Goal: Task Accomplishment & Management: Manage account settings

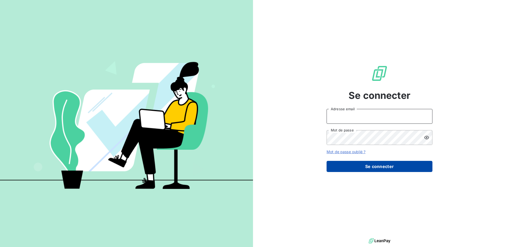
type input "[EMAIL_ADDRESS][DOMAIN_NAME]"
click at [350, 166] on button "Se connecter" at bounding box center [380, 166] width 106 height 11
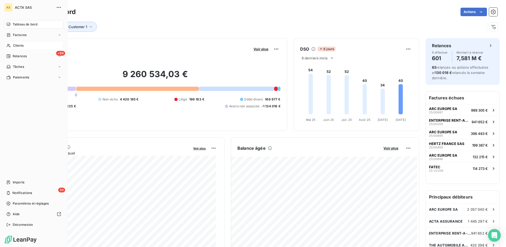
click at [20, 44] on span "Clients" at bounding box center [18, 45] width 11 height 5
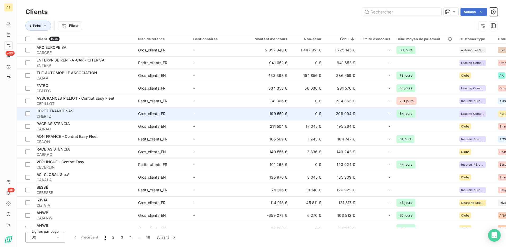
click at [146, 111] on div "Gros_clients_FR" at bounding box center [151, 113] width 27 height 5
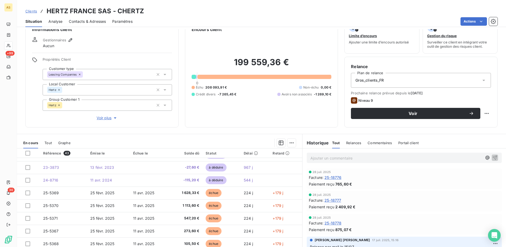
scroll to position [32, 0]
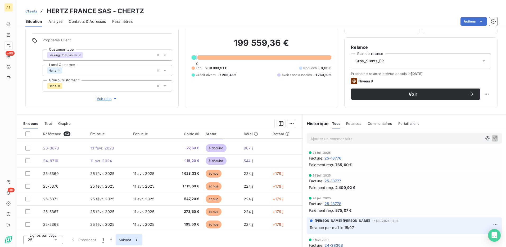
click at [127, 237] on button "Suivant" at bounding box center [129, 239] width 27 height 11
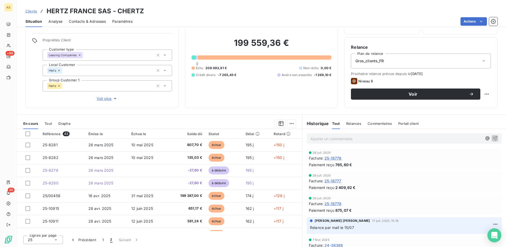
click at [497, 237] on icon "Open Intercom Messenger" at bounding box center [495, 235] width 6 height 7
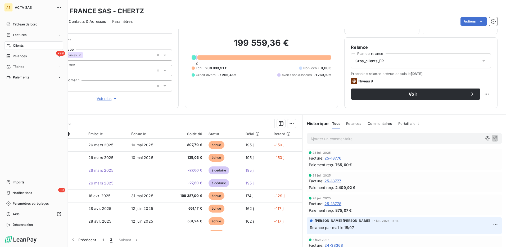
click at [12, 44] on div "Clients" at bounding box center [33, 45] width 59 height 8
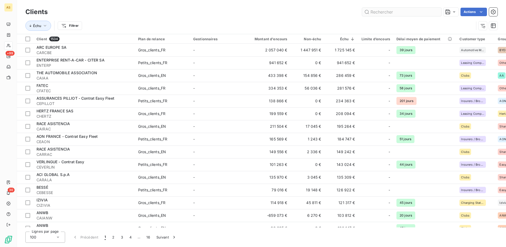
click at [389, 8] on input "text" at bounding box center [401, 12] width 79 height 8
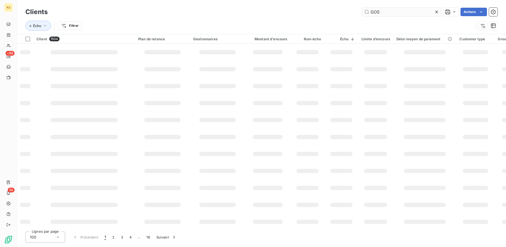
type input "GOSL"
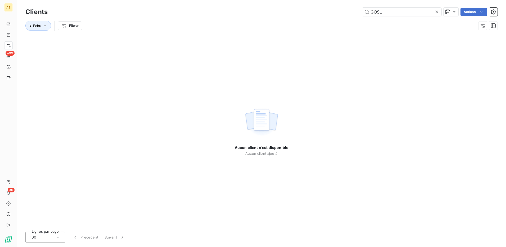
drag, startPoint x: 391, startPoint y: 10, endPoint x: 362, endPoint y: 10, distance: 29.4
click at [362, 10] on div "GOSL Actions" at bounding box center [276, 12] width 444 height 8
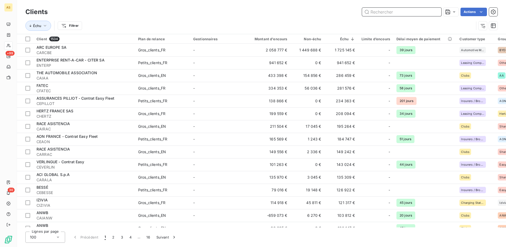
click at [378, 10] on input "text" at bounding box center [401, 12] width 79 height 8
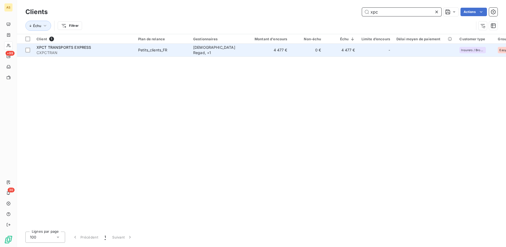
type input "xpc"
click at [155, 50] on div "Petits_clients_FR" at bounding box center [152, 49] width 29 height 5
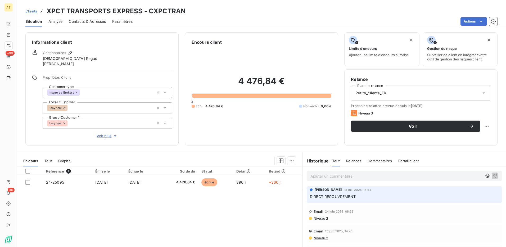
click at [165, 91] on icon at bounding box center [164, 92] width 5 height 5
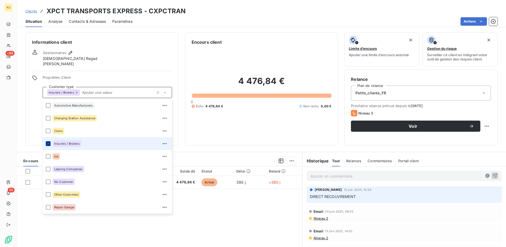
click at [48, 145] on div at bounding box center [48, 143] width 5 height 5
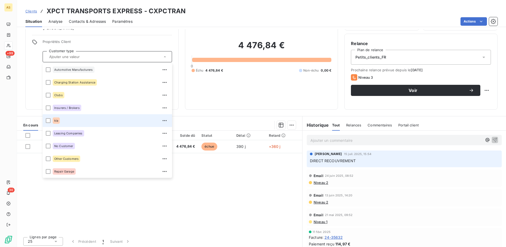
scroll to position [37, 0]
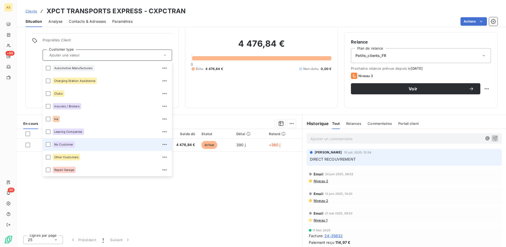
click at [108, 150] on li "No Customer" at bounding box center [108, 144] width 130 height 13
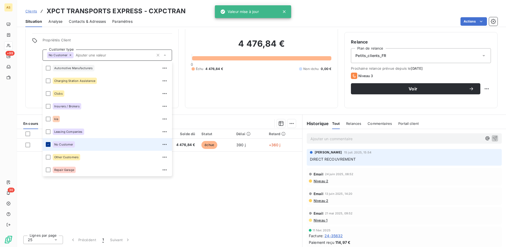
click at [50, 143] on div at bounding box center [48, 144] width 5 height 5
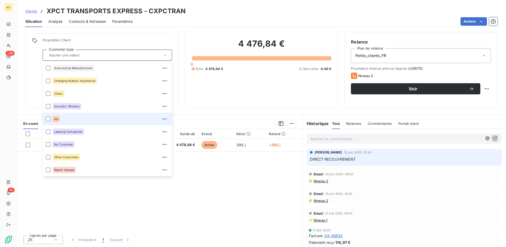
scroll to position [0, 0]
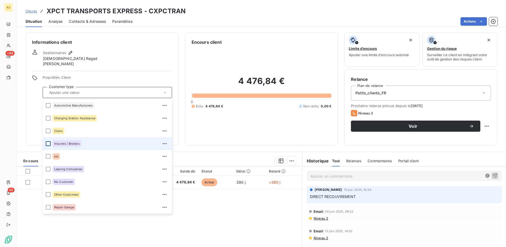
click at [48, 144] on div at bounding box center [48, 143] width 5 height 5
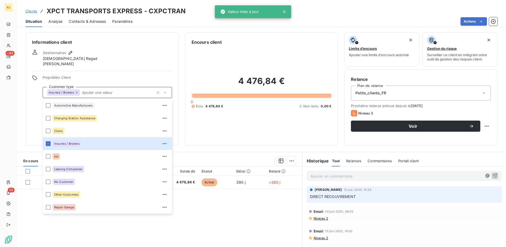
click at [126, 69] on div "Informations client Gestionnaires [DEMOGRAPHIC_DATA] Regad [PERSON_NAME] Propri…" at bounding box center [101, 88] width 153 height 113
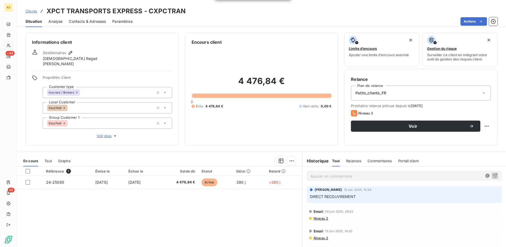
click at [164, 122] on icon at bounding box center [164, 123] width 5 height 5
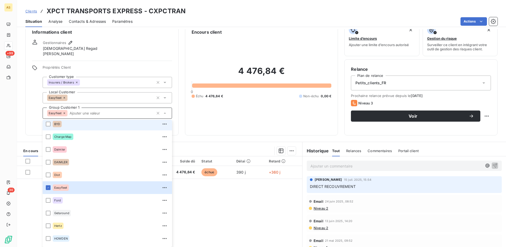
scroll to position [144, 0]
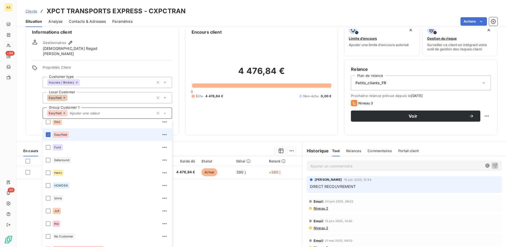
click at [48, 137] on li "Easyfleet" at bounding box center [108, 134] width 130 height 13
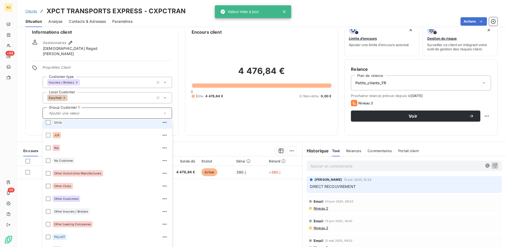
scroll to position [250, 0]
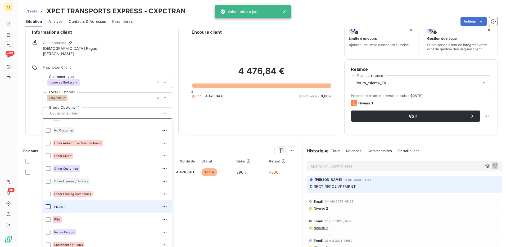
click at [49, 206] on div at bounding box center [48, 206] width 5 height 5
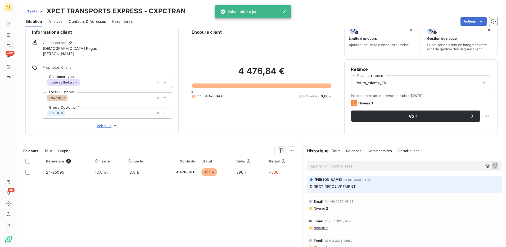
click at [128, 49] on div "Gestionnaires [DEMOGRAPHIC_DATA] Regad [PERSON_NAME]" at bounding box center [102, 47] width 140 height 17
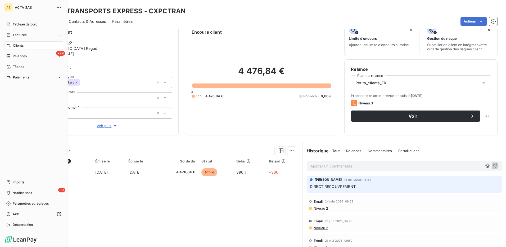
click at [15, 47] on span "Clients" at bounding box center [18, 45] width 11 height 5
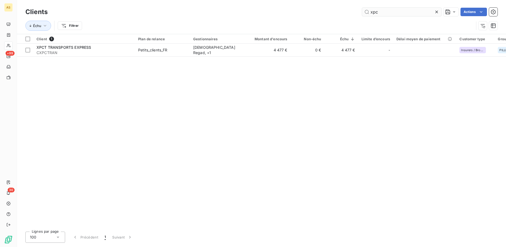
drag, startPoint x: 370, startPoint y: 11, endPoint x: 367, endPoint y: 11, distance: 3.2
click at [367, 11] on input "xpc" at bounding box center [401, 12] width 79 height 8
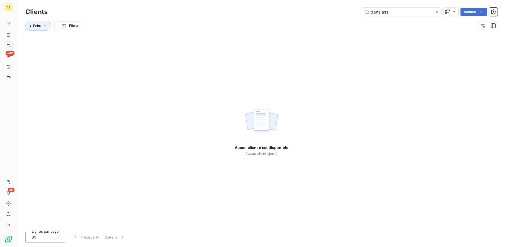
drag, startPoint x: 389, startPoint y: 12, endPoint x: 364, endPoint y: 17, distance: 25.7
click at [364, 17] on div "Clients trans ass Actions Échu Filtrer" at bounding box center [261, 20] width 473 height 28
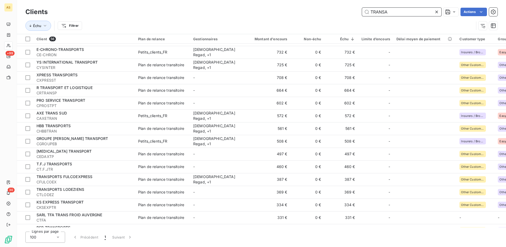
scroll to position [73, 0]
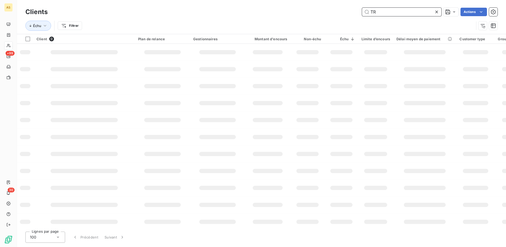
type input "T"
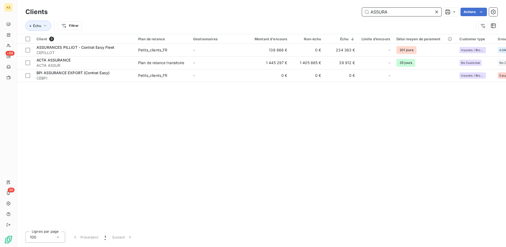
drag, startPoint x: 395, startPoint y: 11, endPoint x: 355, endPoint y: 16, distance: 40.8
click at [355, 16] on div "Clients ASSURA Actions" at bounding box center [261, 11] width 473 height 11
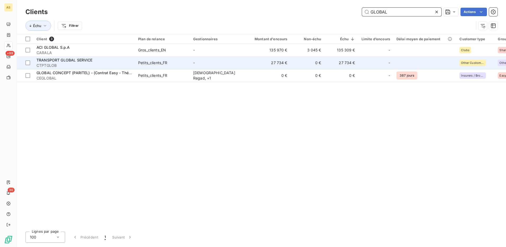
type input "GLOBAL"
click at [76, 64] on span "CTPTGLOB" at bounding box center [84, 65] width 95 height 5
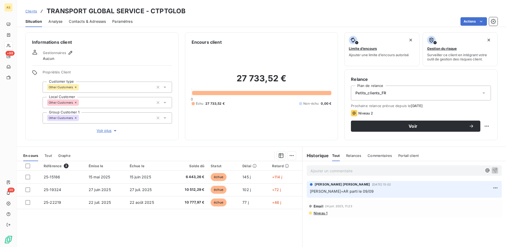
click at [164, 101] on icon at bounding box center [164, 102] width 5 height 5
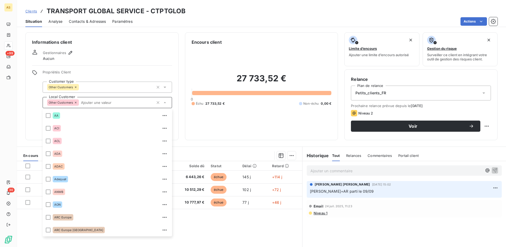
scroll to position [623, 0]
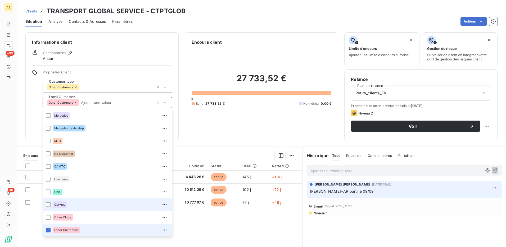
drag, startPoint x: 48, startPoint y: 230, endPoint x: 72, endPoint y: 207, distance: 33.5
click at [48, 230] on icon at bounding box center [48, 229] width 3 height 3
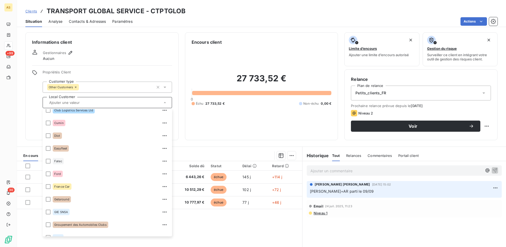
scroll to position [411, 0]
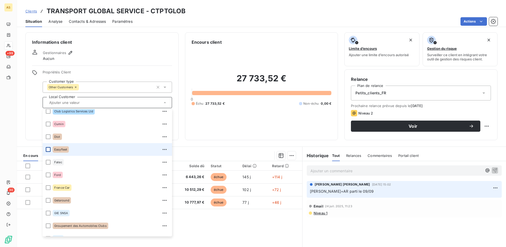
click at [48, 148] on div at bounding box center [48, 149] width 5 height 5
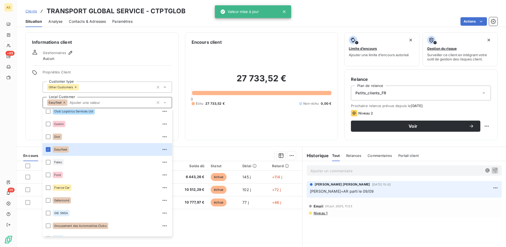
click at [124, 103] on input "text" at bounding box center [111, 102] width 86 height 5
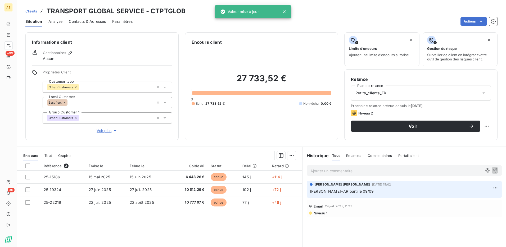
click at [163, 117] on icon at bounding box center [164, 117] width 5 height 5
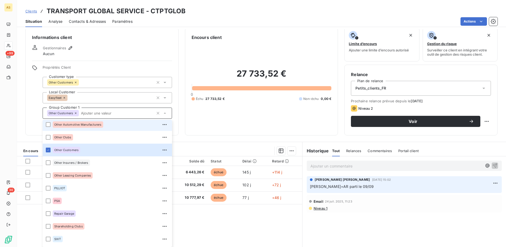
scroll to position [284, 0]
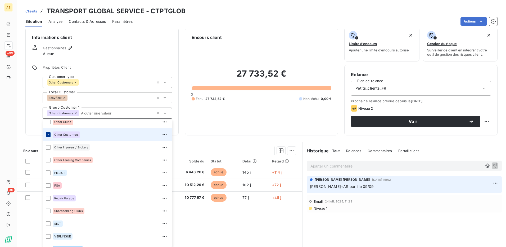
click at [49, 134] on icon at bounding box center [48, 134] width 3 height 3
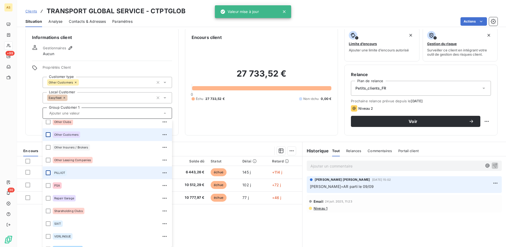
click at [49, 171] on div at bounding box center [48, 172] width 5 height 5
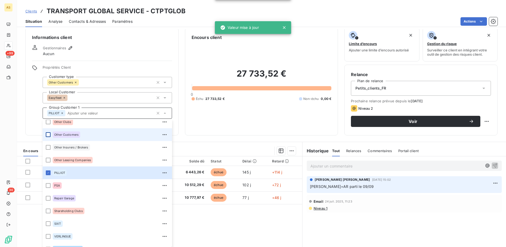
click at [127, 52] on div "Gestionnaires Aucun" at bounding box center [102, 51] width 140 height 12
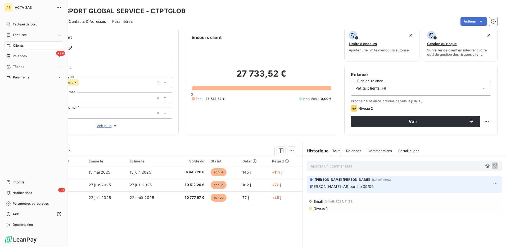
click at [18, 45] on span "Clients" at bounding box center [18, 45] width 11 height 5
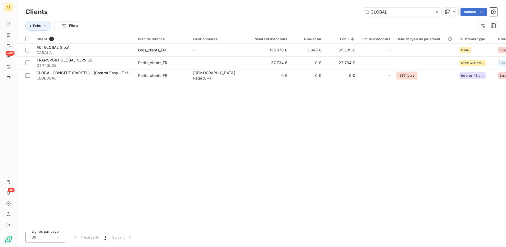
drag, startPoint x: 403, startPoint y: 10, endPoint x: 345, endPoint y: 8, distance: 57.8
click at [347, 9] on div "GLOBAL Actions" at bounding box center [276, 12] width 444 height 8
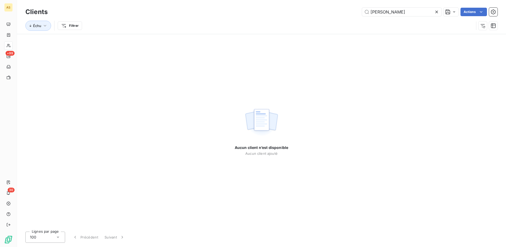
drag, startPoint x: 385, startPoint y: 11, endPoint x: 355, endPoint y: 15, distance: 29.9
click at [356, 15] on div "[PERSON_NAME] Actions" at bounding box center [276, 12] width 444 height 8
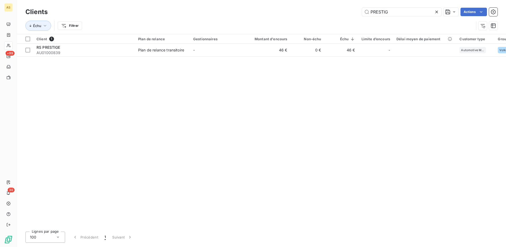
drag, startPoint x: 380, startPoint y: 11, endPoint x: 361, endPoint y: 12, distance: 18.5
click at [362, 12] on input "PRESTIG" at bounding box center [401, 12] width 79 height 8
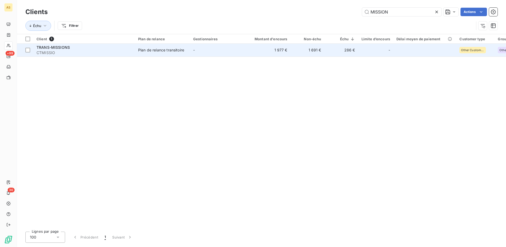
type input "MISSION"
click at [166, 49] on div "Plan de relance transitoire" at bounding box center [161, 49] width 46 height 5
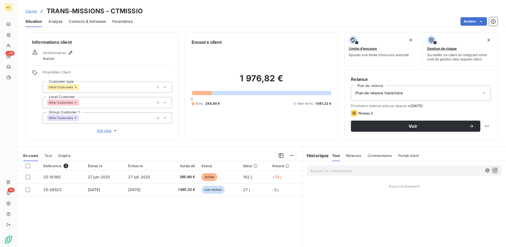
click at [477, 94] on div "Plan de relance transitoire" at bounding box center [421, 93] width 140 height 15
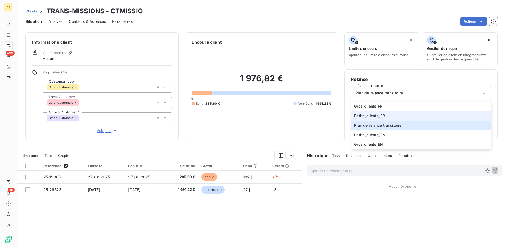
click at [385, 112] on li "Petits_clients_FR" at bounding box center [421, 116] width 140 height 10
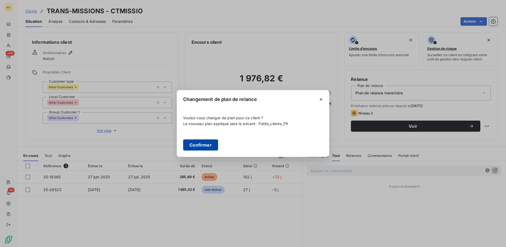
click at [203, 143] on button "Confirmer" at bounding box center [200, 144] width 35 height 11
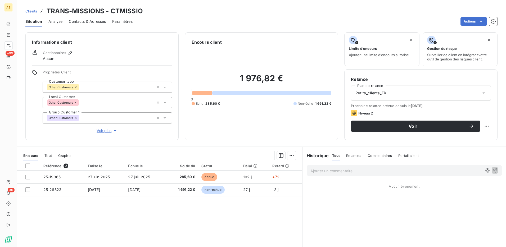
click at [164, 104] on icon at bounding box center [164, 102] width 5 height 5
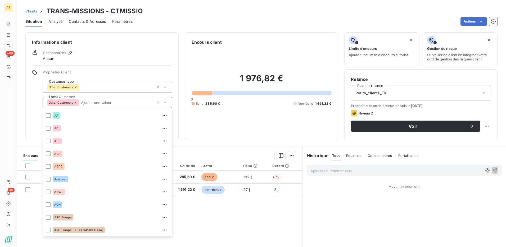
scroll to position [623, 0]
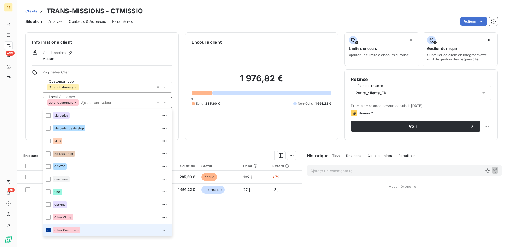
click at [49, 230] on icon at bounding box center [48, 229] width 3 height 3
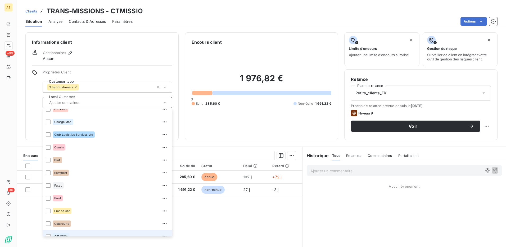
scroll to position [385, 0]
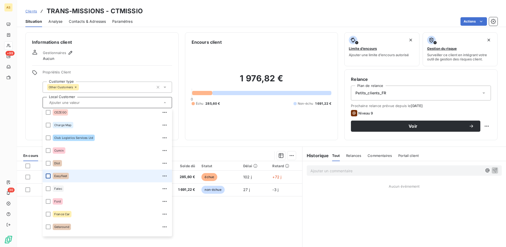
click at [47, 174] on div at bounding box center [48, 175] width 5 height 5
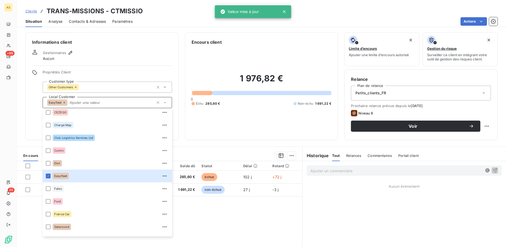
click at [128, 105] on div "Easyfleet" at bounding box center [108, 102] width 130 height 11
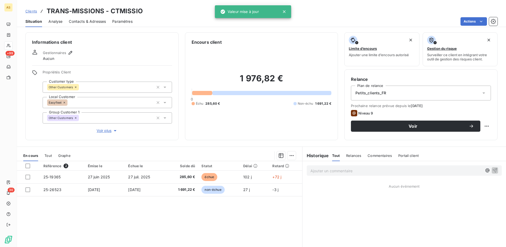
click at [163, 116] on icon at bounding box center [164, 117] width 5 height 5
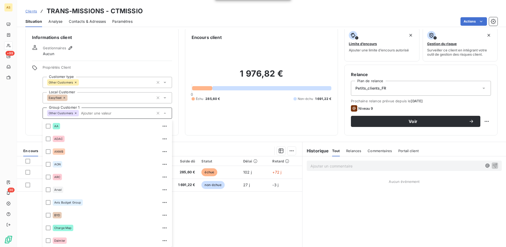
scroll to position [178, 0]
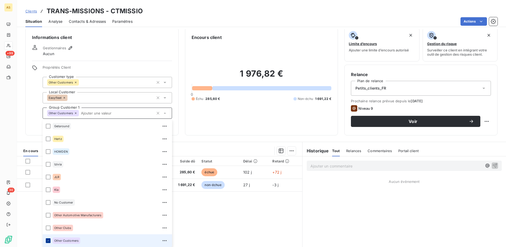
click at [47, 240] on icon at bounding box center [48, 240] width 3 height 3
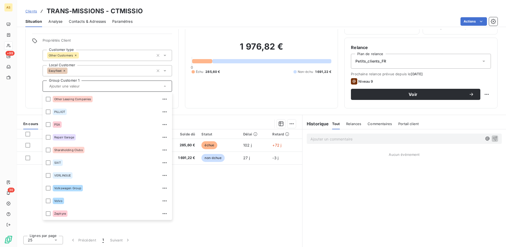
scroll to position [32, 0]
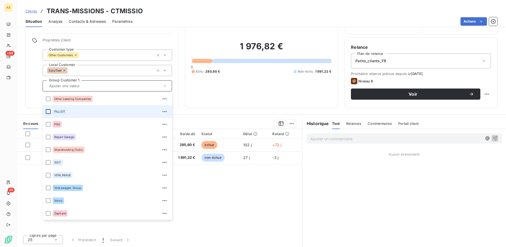
click at [48, 111] on div at bounding box center [48, 111] width 5 height 5
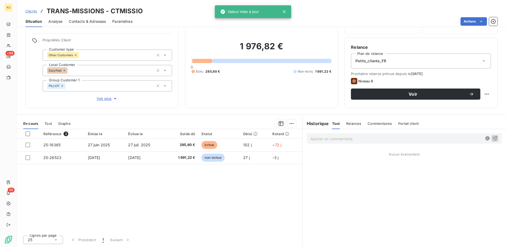
scroll to position [0, 0]
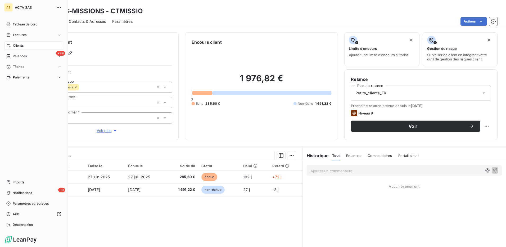
click at [15, 46] on span "Clients" at bounding box center [18, 45] width 11 height 5
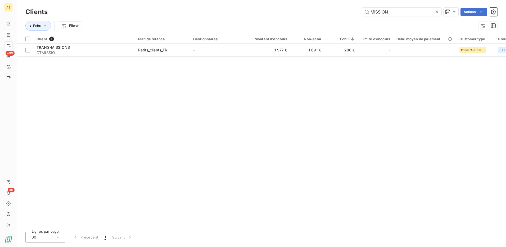
drag, startPoint x: 393, startPoint y: 12, endPoint x: 337, endPoint y: 15, distance: 55.7
click at [339, 16] on div "MISSION Actions" at bounding box center [276, 12] width 444 height 8
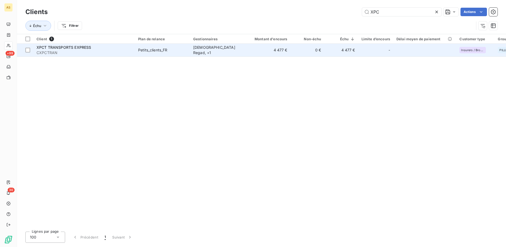
type input "XPC"
click at [144, 49] on div "Petits_clients_FR" at bounding box center [152, 49] width 29 height 5
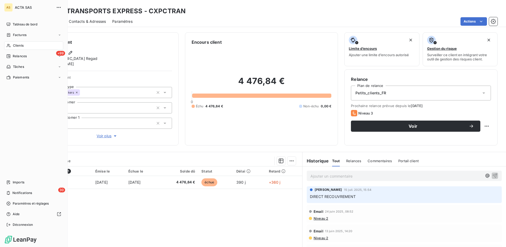
click at [19, 46] on span "Clients" at bounding box center [18, 45] width 11 height 5
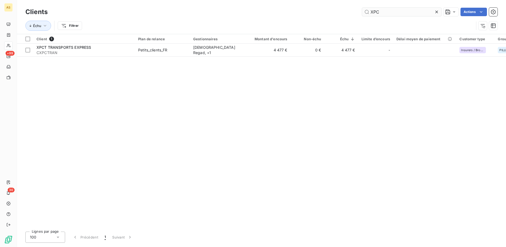
drag, startPoint x: 384, startPoint y: 9, endPoint x: 366, endPoint y: 8, distance: 18.3
click at [366, 8] on input "XPC" at bounding box center [401, 12] width 79 height 8
type input "mission"
drag, startPoint x: 413, startPoint y: 12, endPoint x: 366, endPoint y: 19, distance: 47.9
click at [369, 19] on div "Clients mission Actions Échu Filtrer" at bounding box center [261, 20] width 473 height 28
